Goal: Task Accomplishment & Management: Manage account settings

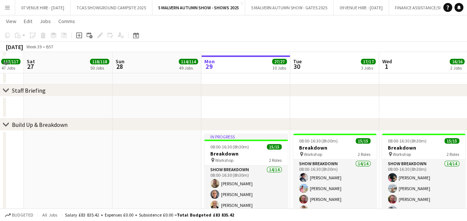
scroll to position [211, 0]
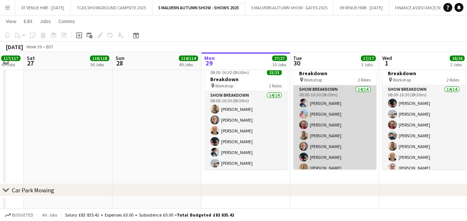
click at [334, 137] on app-card-role "Show Breakdown 14/14 08:00-16:30 (8h30m) [PERSON_NAME] [PERSON_NAME] [PERSON_NA…" at bounding box center [334, 167] width 83 height 165
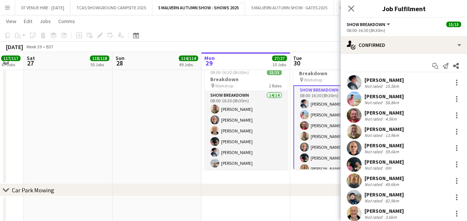
click at [105, 132] on app-date-cell at bounding box center [68, 120] width 89 height 128
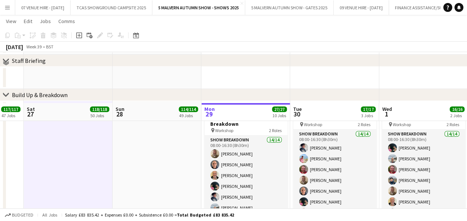
scroll to position [223, 0]
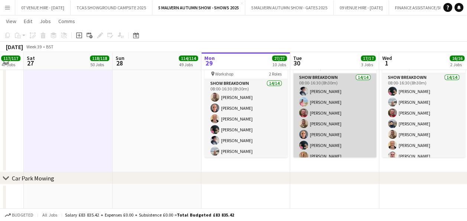
click at [334, 140] on app-card-role "Show Breakdown 14/14 08:00-16:30 (8h30m) [PERSON_NAME] [PERSON_NAME] [PERSON_NA…" at bounding box center [334, 155] width 83 height 165
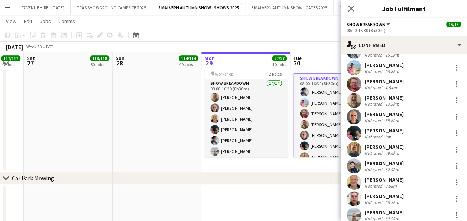
scroll to position [29, 0]
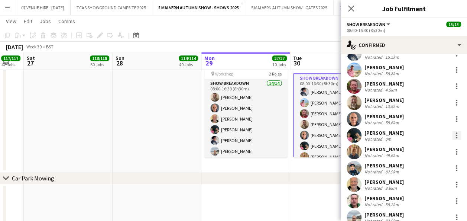
click at [456, 133] on div at bounding box center [456, 132] width 1 height 1
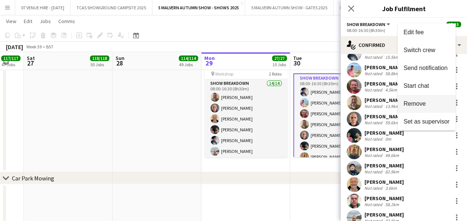
click at [426, 106] on span "Remove" at bounding box center [426, 103] width 46 height 7
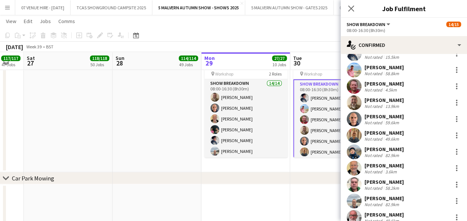
click at [134, 87] on app-date-cell at bounding box center [157, 108] width 89 height 128
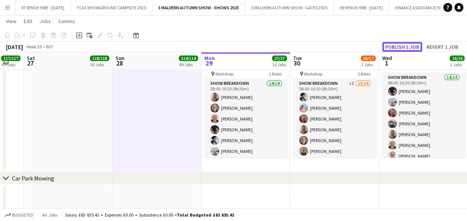
click at [413, 48] on button "Publish 1 job" at bounding box center [402, 47] width 40 height 10
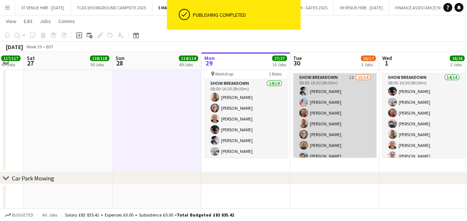
click at [316, 105] on app-card-role "Show Breakdown 1I 13/14 08:00-16:30 (8h30m) [PERSON_NAME] [PERSON_NAME] [PERSON…" at bounding box center [334, 155] width 83 height 165
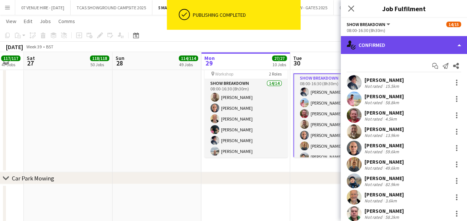
click at [398, 45] on div "single-neutral-actions-check-2 Confirmed" at bounding box center [404, 45] width 126 height 18
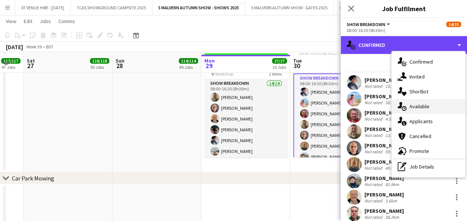
scroll to position [260, 0]
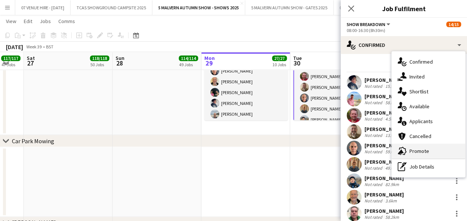
click at [432, 153] on div "advertising-megaphone Promote" at bounding box center [429, 150] width 74 height 15
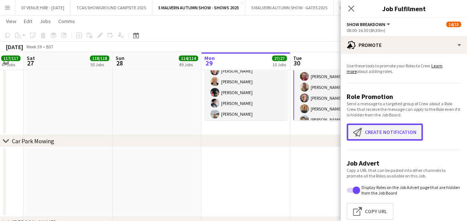
click at [417, 132] on button "Create notification Create notification" at bounding box center [385, 131] width 76 height 17
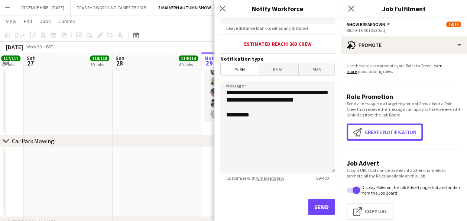
scroll to position [188, 0]
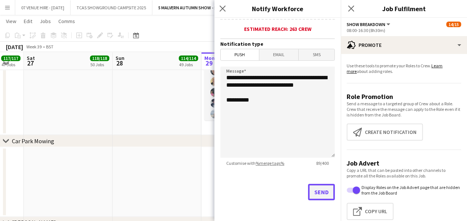
click at [309, 188] on button "Send" at bounding box center [321, 192] width 27 height 16
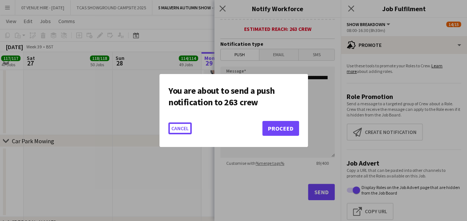
scroll to position [0, 0]
click at [288, 122] on button "Proceed" at bounding box center [280, 128] width 37 height 15
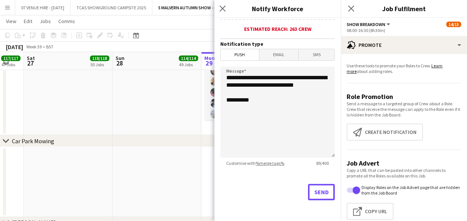
scroll to position [260, 0]
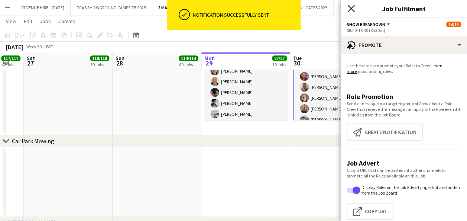
click at [352, 7] on icon "Close pop-in" at bounding box center [350, 8] width 7 height 7
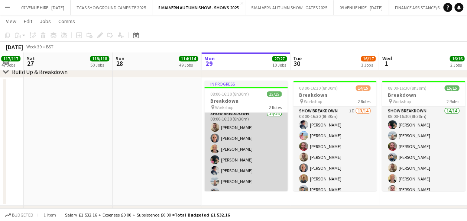
scroll to position [1, 0]
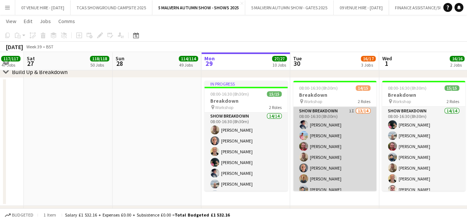
click at [339, 163] on app-card-role "Show Breakdown 1I 13/14 08:00-16:30 (8h30m) [PERSON_NAME] [PERSON_NAME] [PERSON…" at bounding box center [334, 189] width 83 height 165
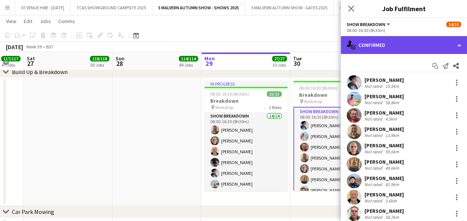
click at [410, 42] on div "single-neutral-actions-check-2 Confirmed" at bounding box center [404, 45] width 126 height 18
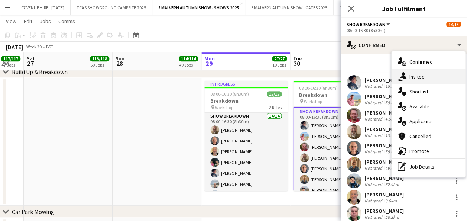
click at [418, 72] on div "single-neutral-actions-share-1 Invited" at bounding box center [429, 76] width 74 height 15
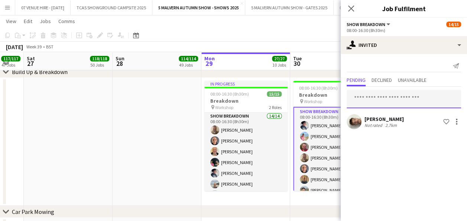
click at [430, 94] on input "text" at bounding box center [404, 99] width 114 height 19
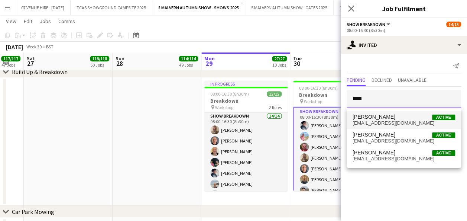
type input "****"
click at [376, 120] on span "[EMAIL_ADDRESS][DOMAIN_NAME]" at bounding box center [404, 123] width 103 height 6
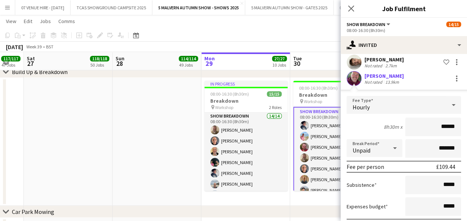
scroll to position [100, 0]
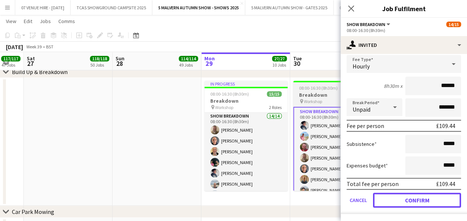
drag, startPoint x: 435, startPoint y: 203, endPoint x: 329, endPoint y: 143, distance: 121.9
click at [435, 203] on button "Confirm" at bounding box center [417, 199] width 88 height 15
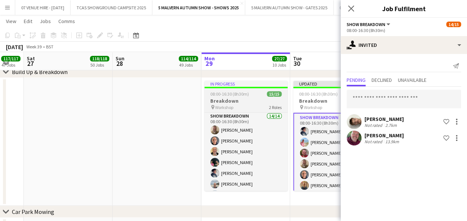
scroll to position [0, 0]
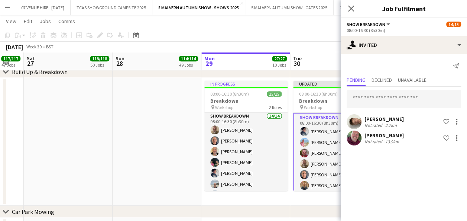
click at [161, 113] on app-date-cell at bounding box center [157, 142] width 89 height 128
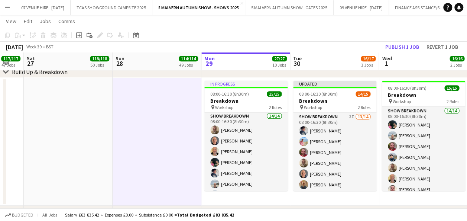
scroll to position [0, 331]
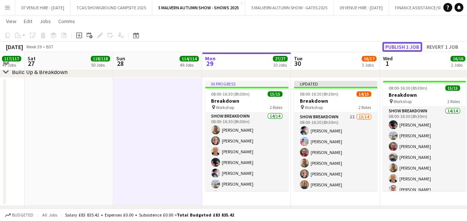
click at [398, 45] on button "Publish 1 job" at bounding box center [402, 47] width 40 height 10
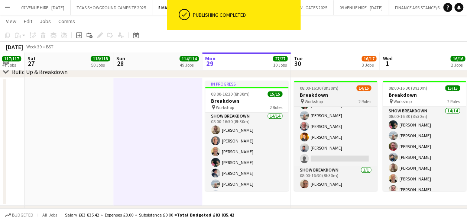
scroll to position [0, 0]
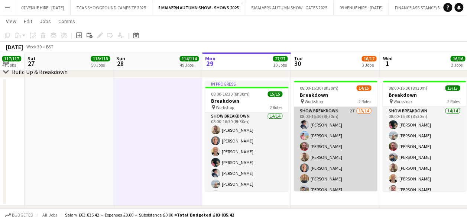
click at [331, 143] on app-card-role "Show Breakdown 2I 13/14 08:00-16:30 (8h30m) [PERSON_NAME] [PERSON_NAME] [PERSON…" at bounding box center [335, 189] width 83 height 165
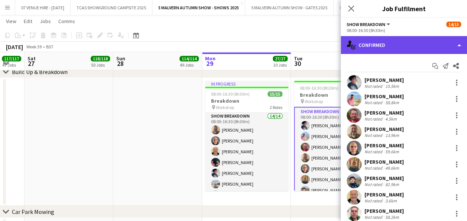
click at [416, 40] on div "single-neutral-actions-check-2 Confirmed" at bounding box center [404, 45] width 126 height 18
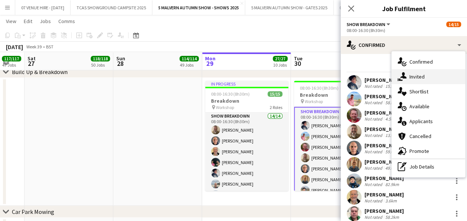
click at [419, 74] on span "Invited" at bounding box center [416, 76] width 15 height 7
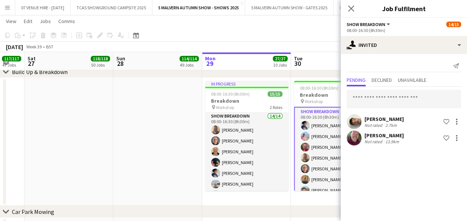
click at [357, 142] on app-user-avatar at bounding box center [354, 137] width 15 height 15
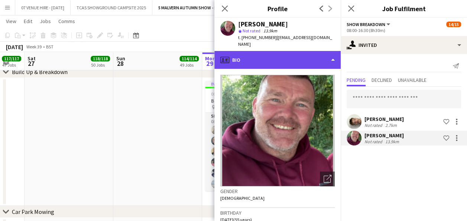
click at [293, 56] on div "profile Bio" at bounding box center [277, 60] width 126 height 18
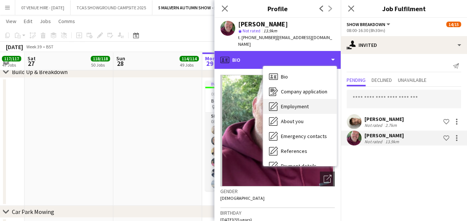
scroll to position [70, 0]
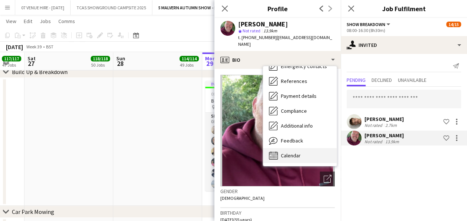
click at [319, 148] on div "Calendar Calendar" at bounding box center [300, 155] width 74 height 15
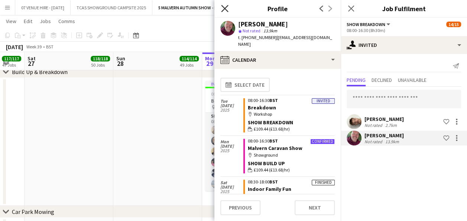
click at [225, 6] on icon "Close pop-in" at bounding box center [224, 8] width 7 height 7
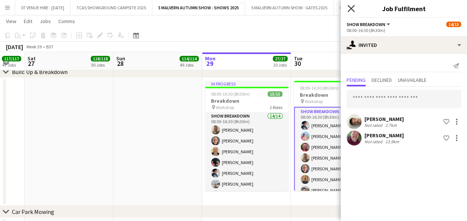
click at [351, 7] on icon "Close pop-in" at bounding box center [350, 8] width 7 height 7
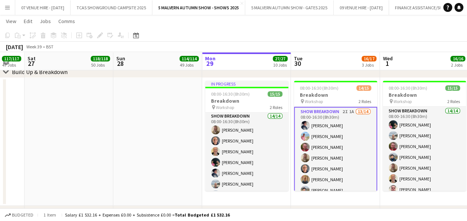
click at [348, 150] on app-card-role "Show Breakdown 2I 1A 13/14 08:00-16:30 (8h30m) [PERSON_NAME] [PERSON_NAME] [PER…" at bounding box center [335, 190] width 83 height 167
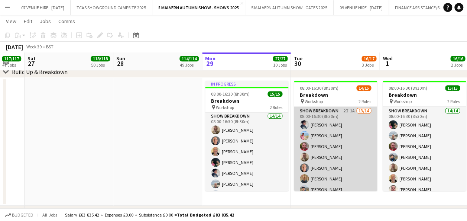
click at [324, 128] on app-card-role "Show Breakdown 2I 1A 13/14 08:00-16:30 (8h30m) [PERSON_NAME] [PERSON_NAME] [PER…" at bounding box center [335, 189] width 83 height 165
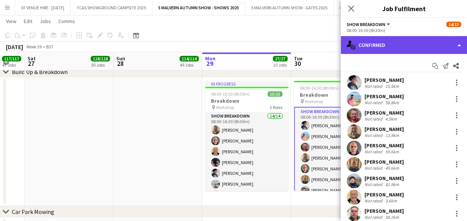
click at [400, 39] on div "single-neutral-actions-check-2 Confirmed" at bounding box center [404, 45] width 126 height 18
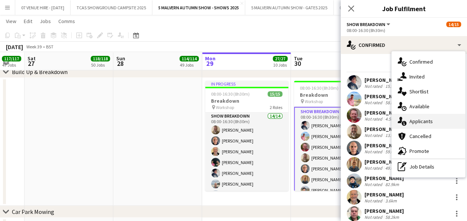
click at [429, 117] on div "single-neutral-actions-information Applicants" at bounding box center [429, 121] width 74 height 15
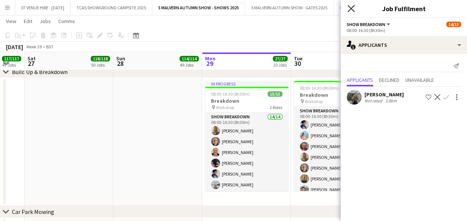
click at [350, 10] on icon at bounding box center [350, 8] width 7 height 7
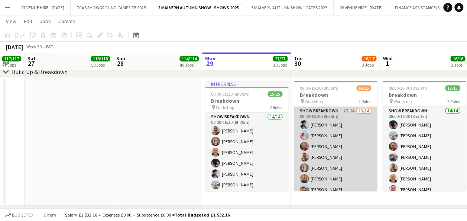
click at [329, 148] on app-card-role "Show Breakdown 2I 1A 13/14 08:00-16:30 (8h30m) [PERSON_NAME] [PERSON_NAME] [PER…" at bounding box center [335, 189] width 83 height 165
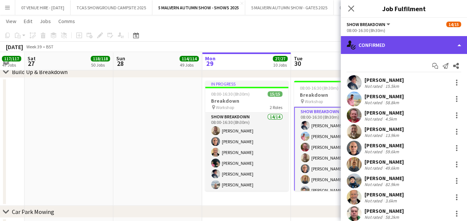
click at [405, 41] on div "single-neutral-actions-check-2 Confirmed" at bounding box center [404, 45] width 126 height 18
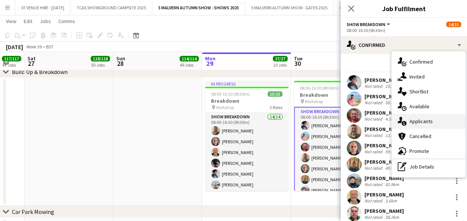
click at [438, 117] on div "single-neutral-actions-information Applicants" at bounding box center [429, 121] width 74 height 15
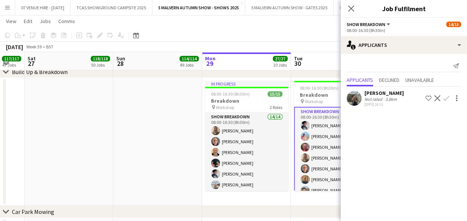
click at [445, 97] on app-icon "Confirm" at bounding box center [446, 98] width 6 height 6
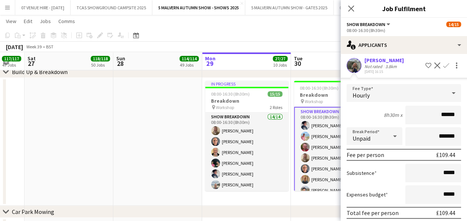
scroll to position [62, 0]
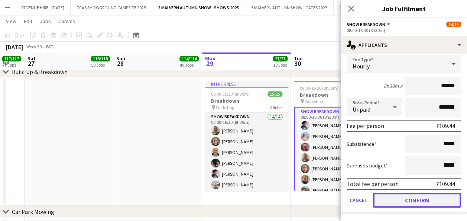
click at [437, 202] on button "Confirm" at bounding box center [417, 199] width 88 height 15
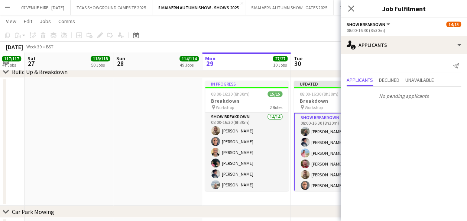
scroll to position [0, 0]
click at [125, 113] on app-date-cell at bounding box center [157, 142] width 89 height 128
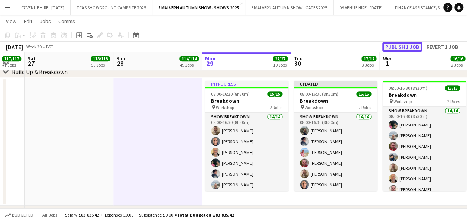
click at [411, 45] on button "Publish 1 job" at bounding box center [402, 47] width 40 height 10
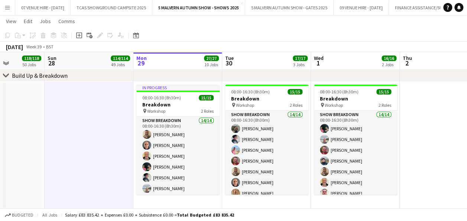
scroll to position [0, 231]
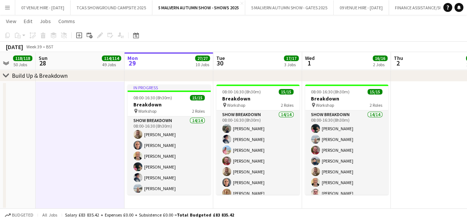
drag, startPoint x: 234, startPoint y: 104, endPoint x: 157, endPoint y: 107, distance: 77.7
